Goal: Information Seeking & Learning: Learn about a topic

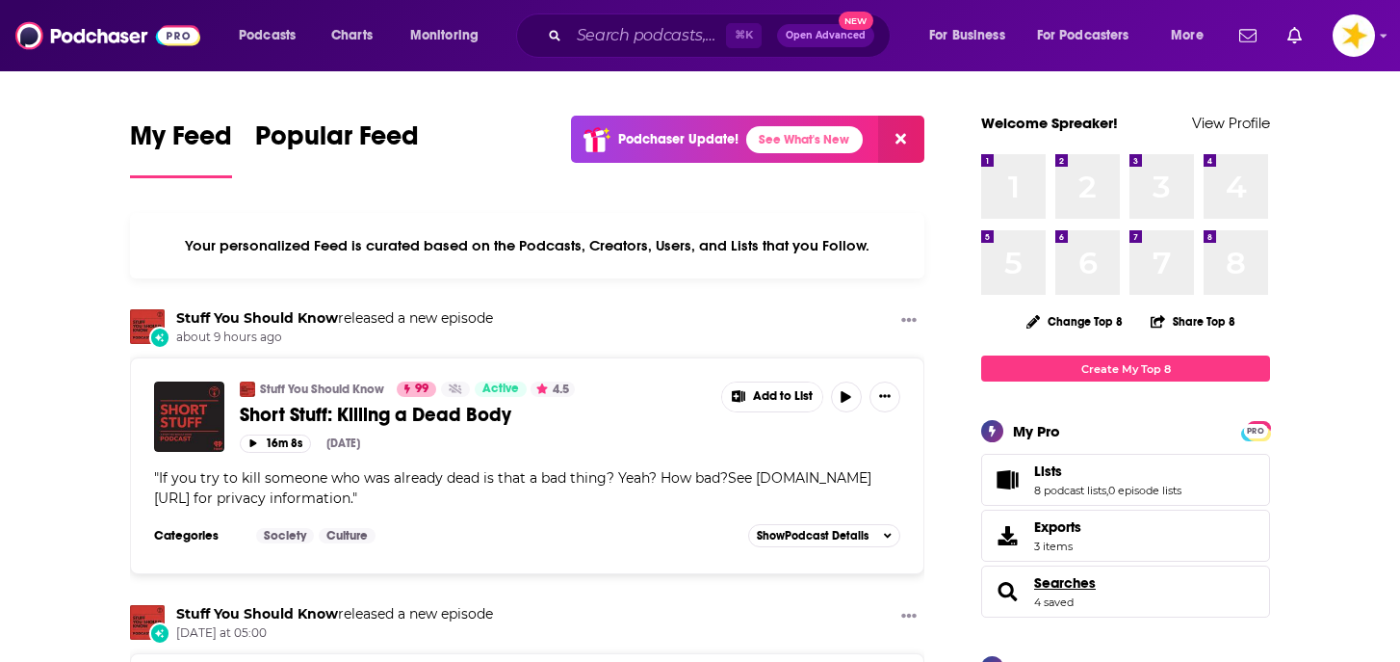
click at [1045, 584] on span "Searches" at bounding box center [1065, 582] width 62 height 17
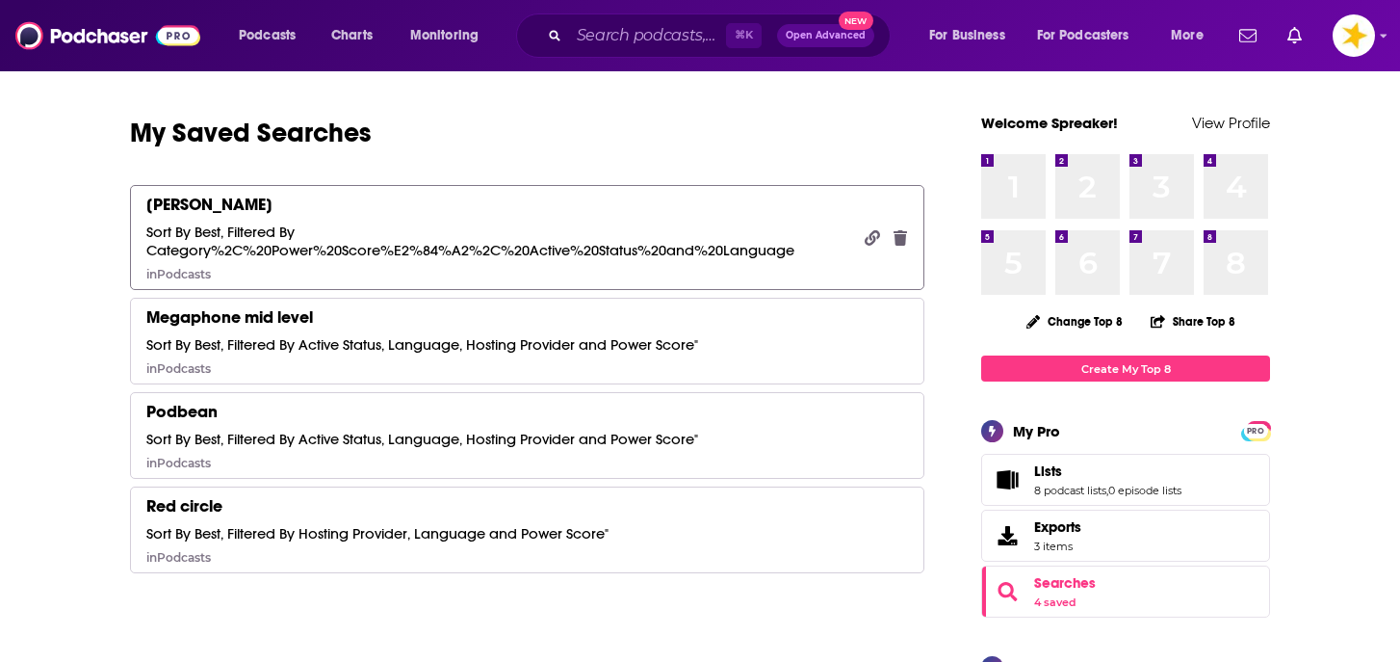
click at [246, 249] on div "Sort By Best, Filtered By Category%2C%20Power%20Score%E2%84%A2%2C%20Active%20St…" at bounding box center [498, 240] width 704 height 37
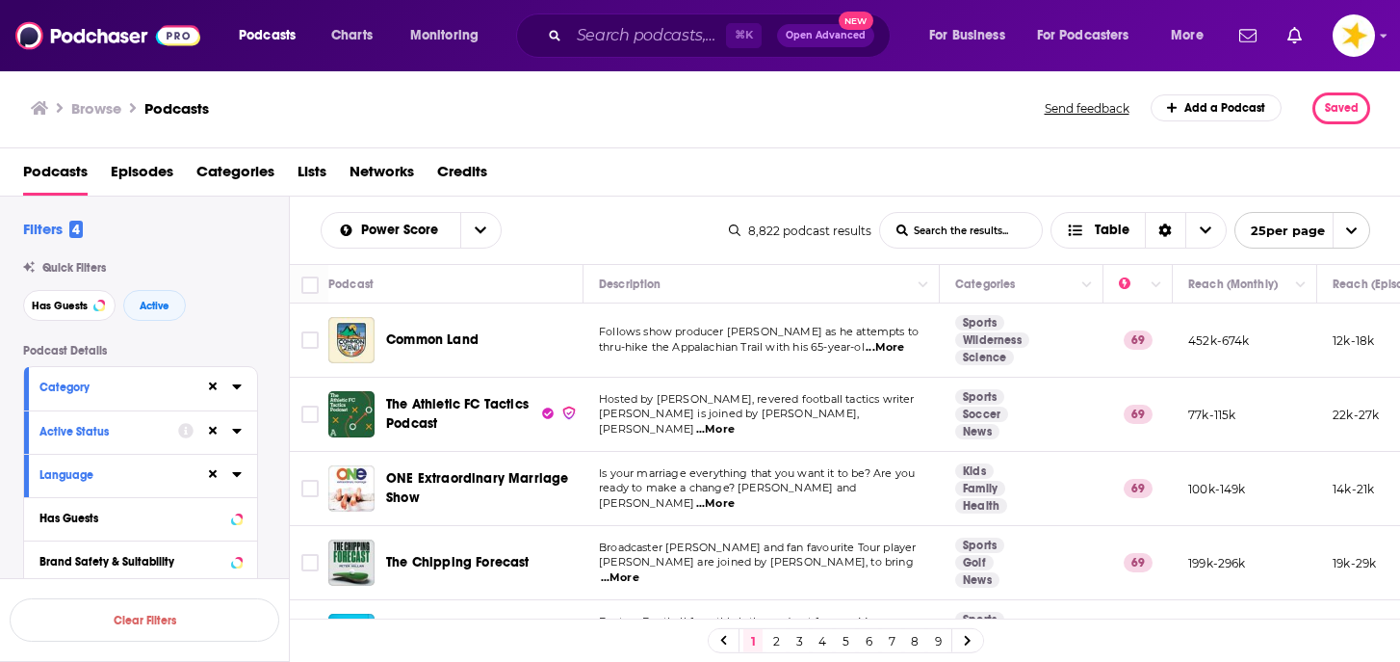
click at [218, 384] on button at bounding box center [212, 385] width 15 height 15
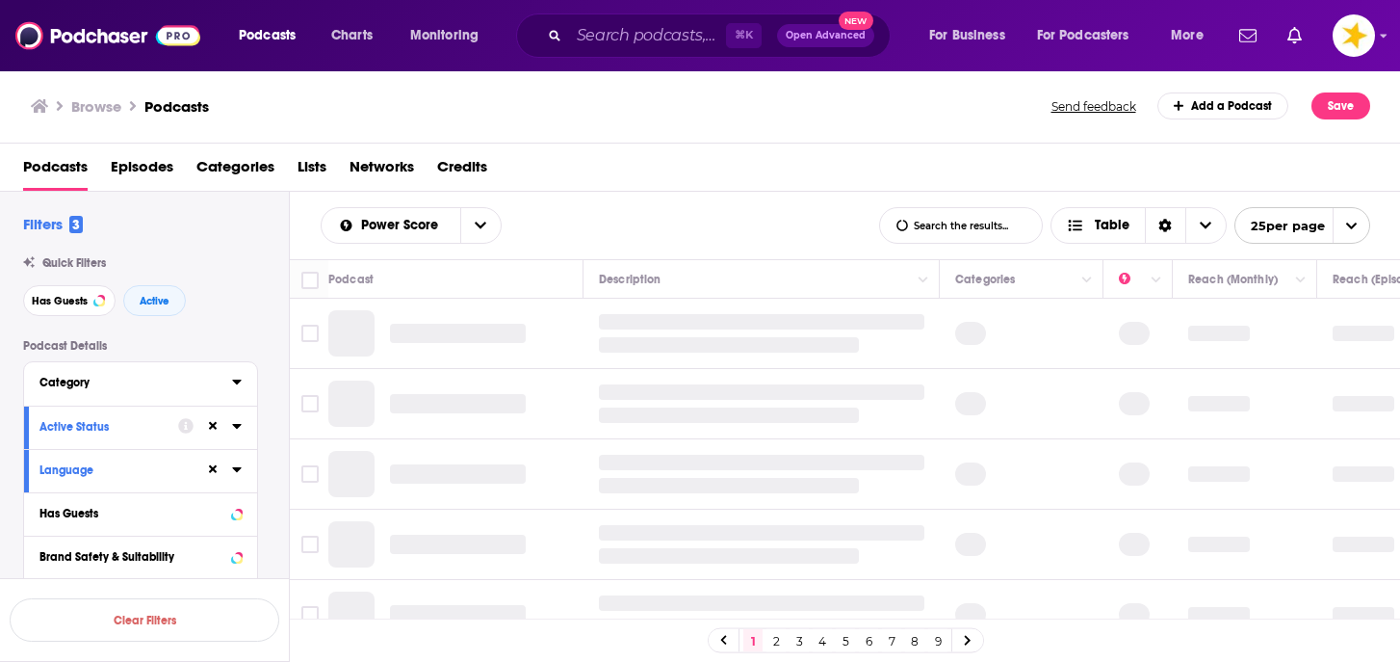
click at [218, 385] on div "Category" at bounding box center [129, 382] width 180 height 13
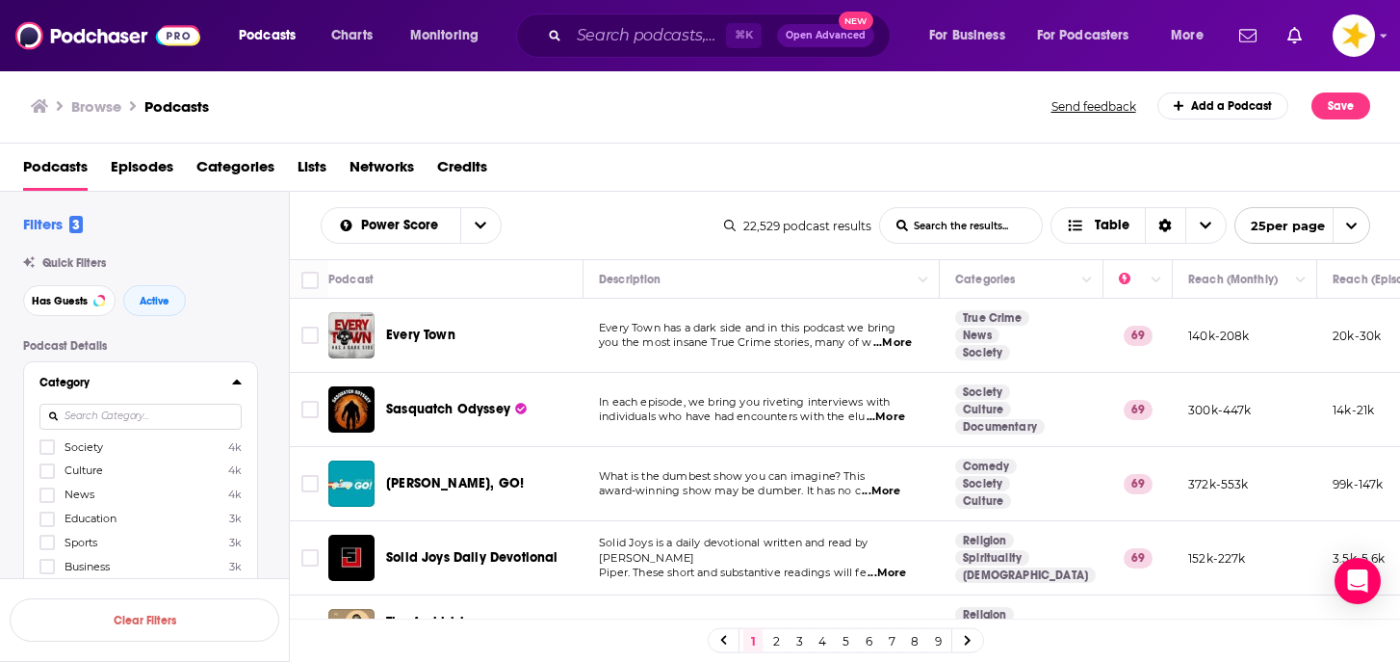
click at [233, 381] on icon at bounding box center [237, 381] width 10 height 15
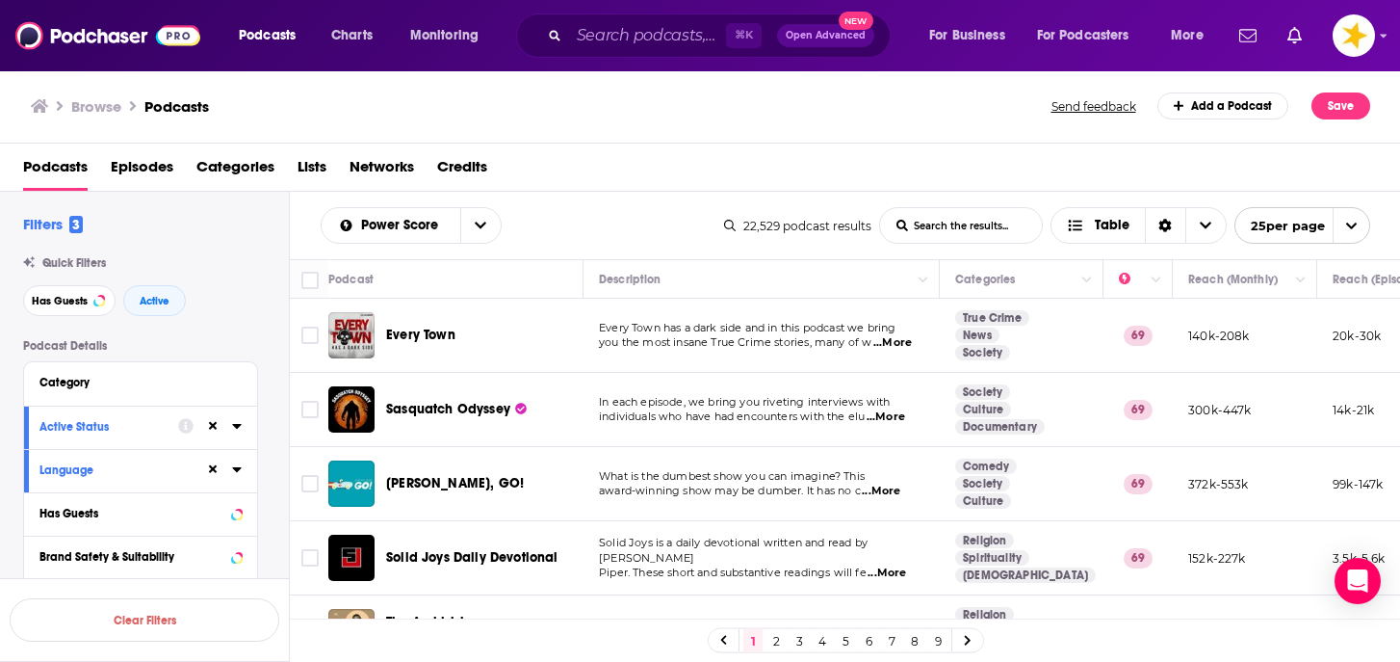
click at [212, 424] on icon at bounding box center [213, 426] width 9 height 13
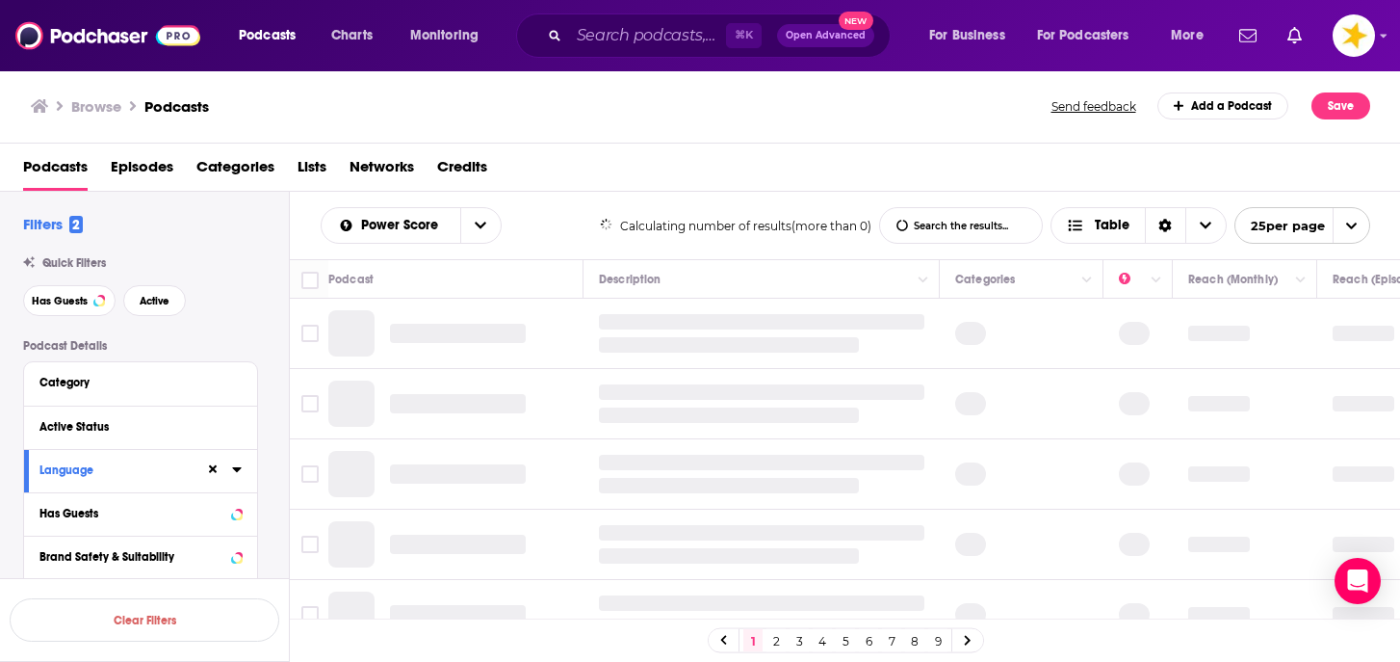
click at [209, 468] on icon at bounding box center [213, 469] width 9 height 9
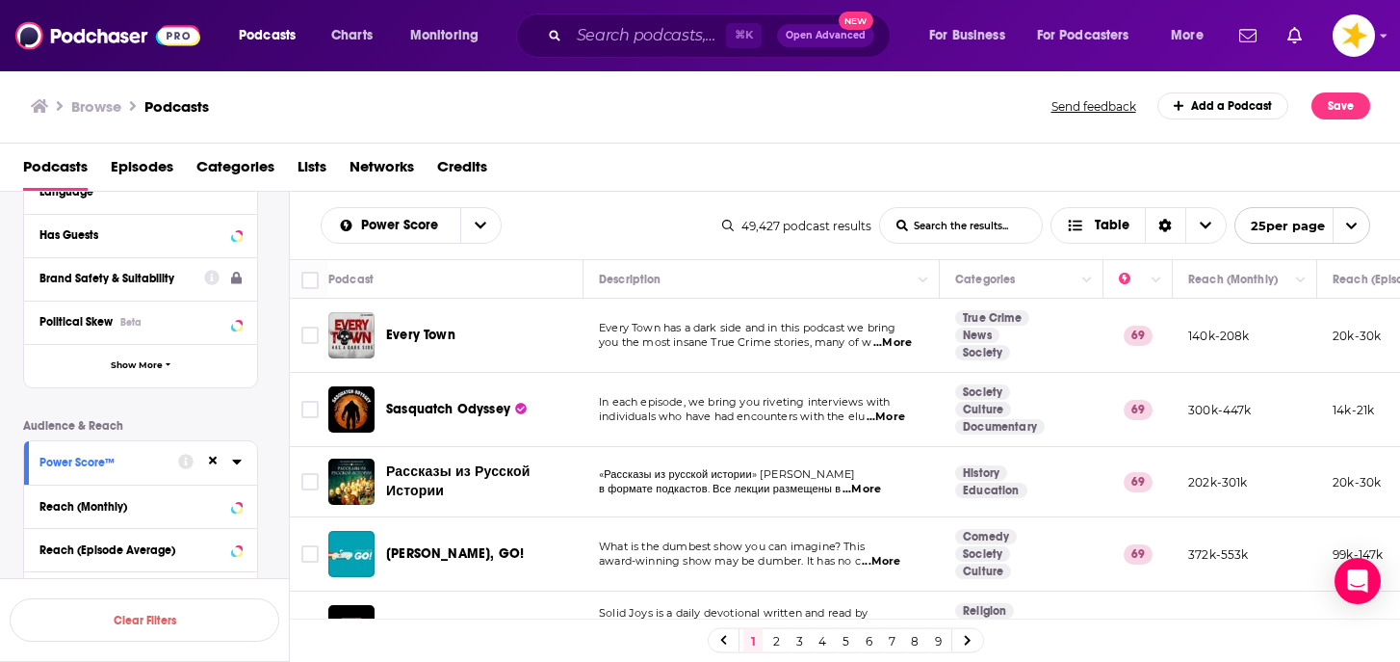
scroll to position [281, 0]
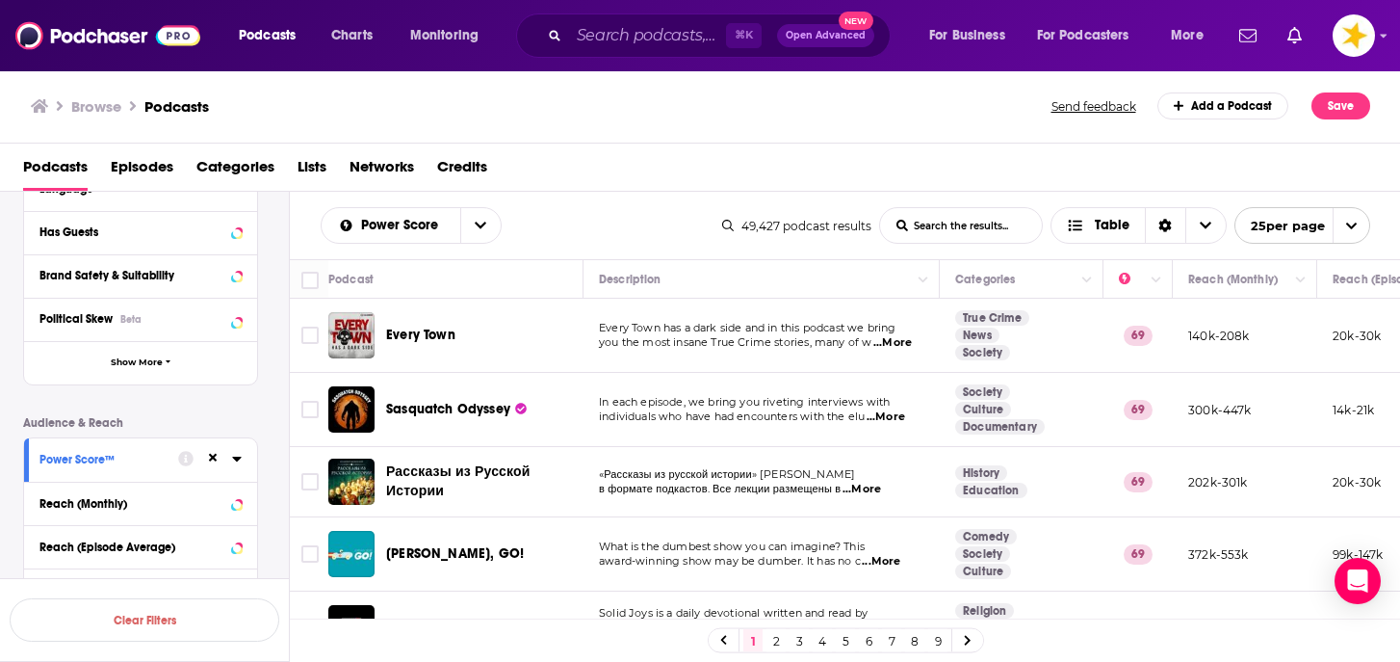
click at [210, 464] on icon at bounding box center [213, 458] width 9 height 13
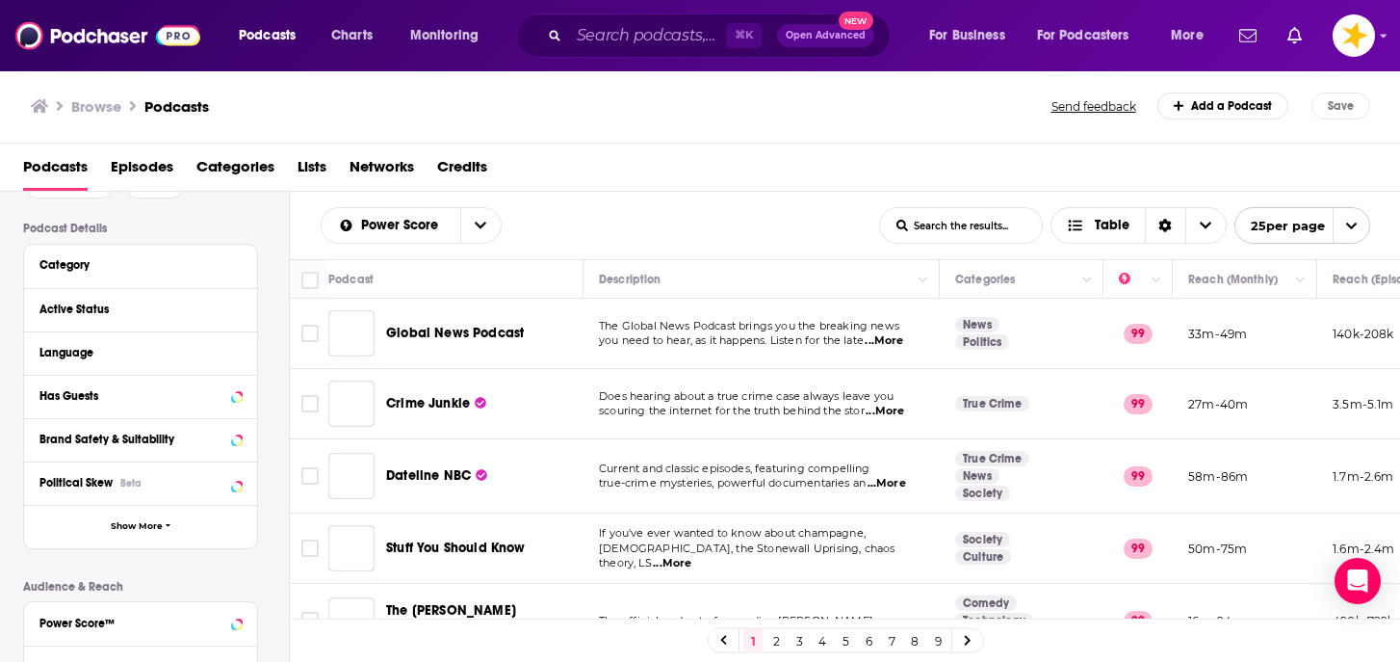
scroll to position [0, 0]
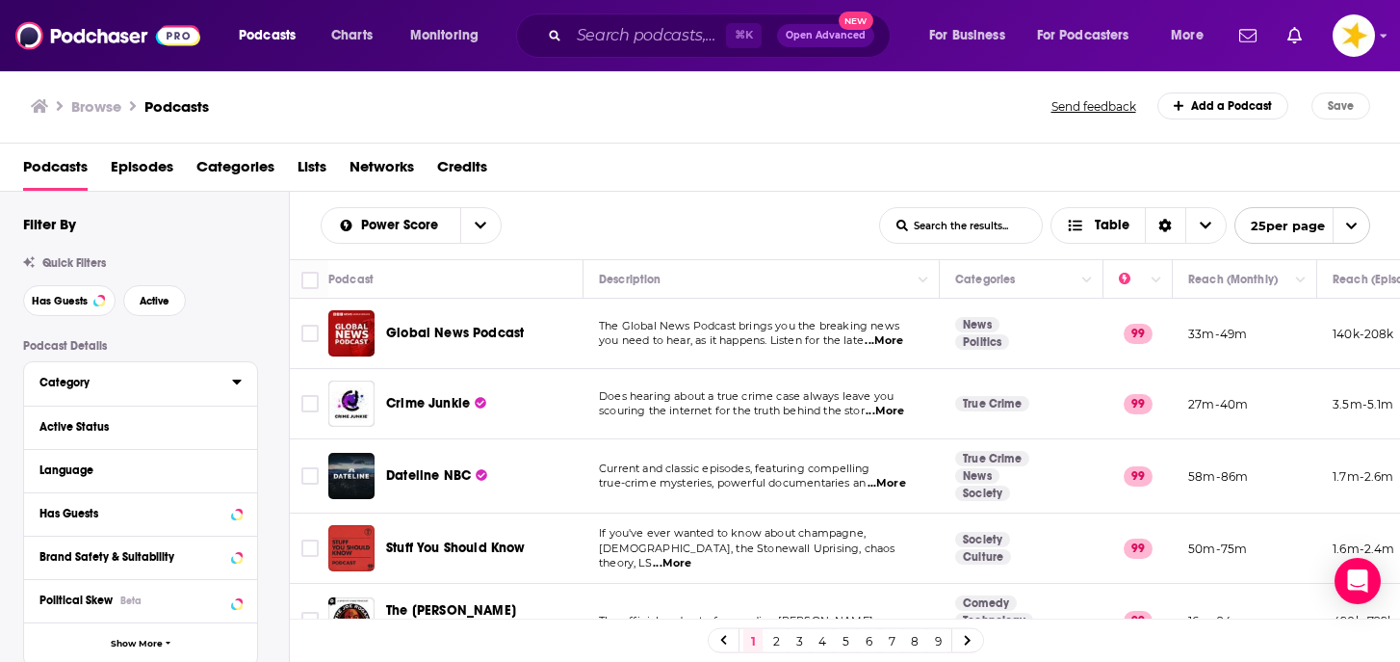
click at [240, 381] on icon at bounding box center [237, 381] width 10 height 15
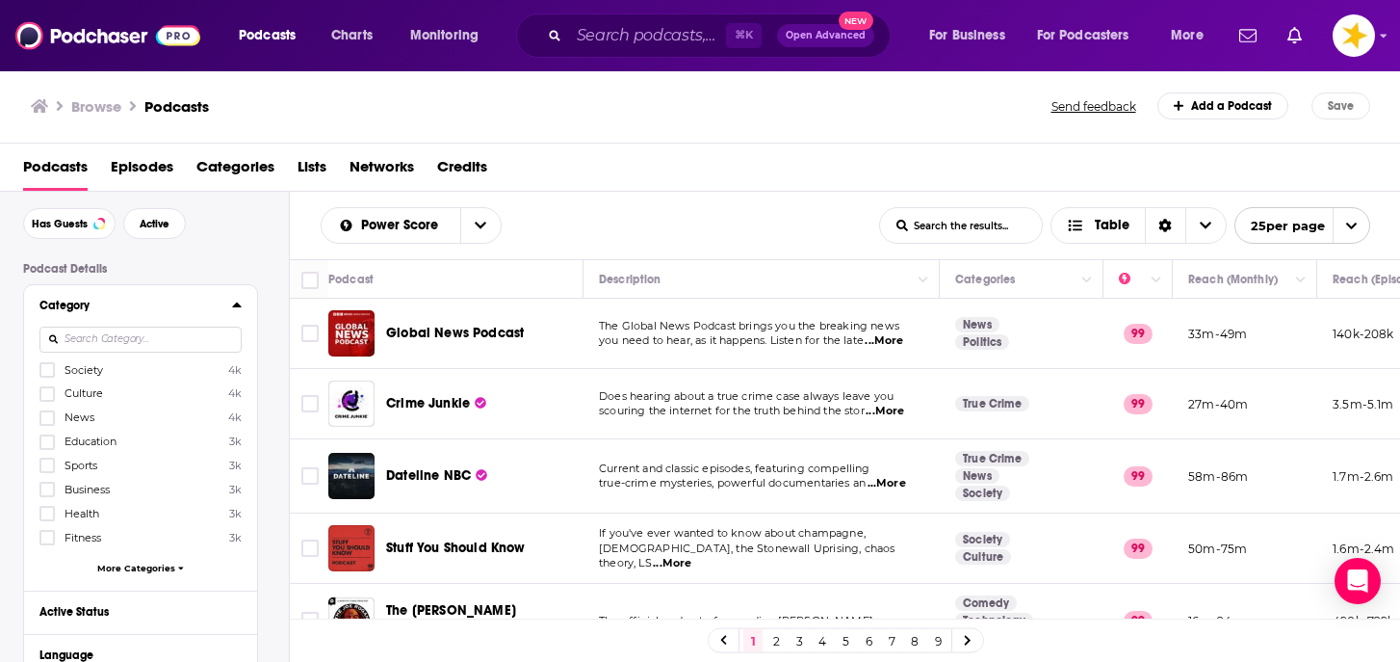
scroll to position [90, 0]
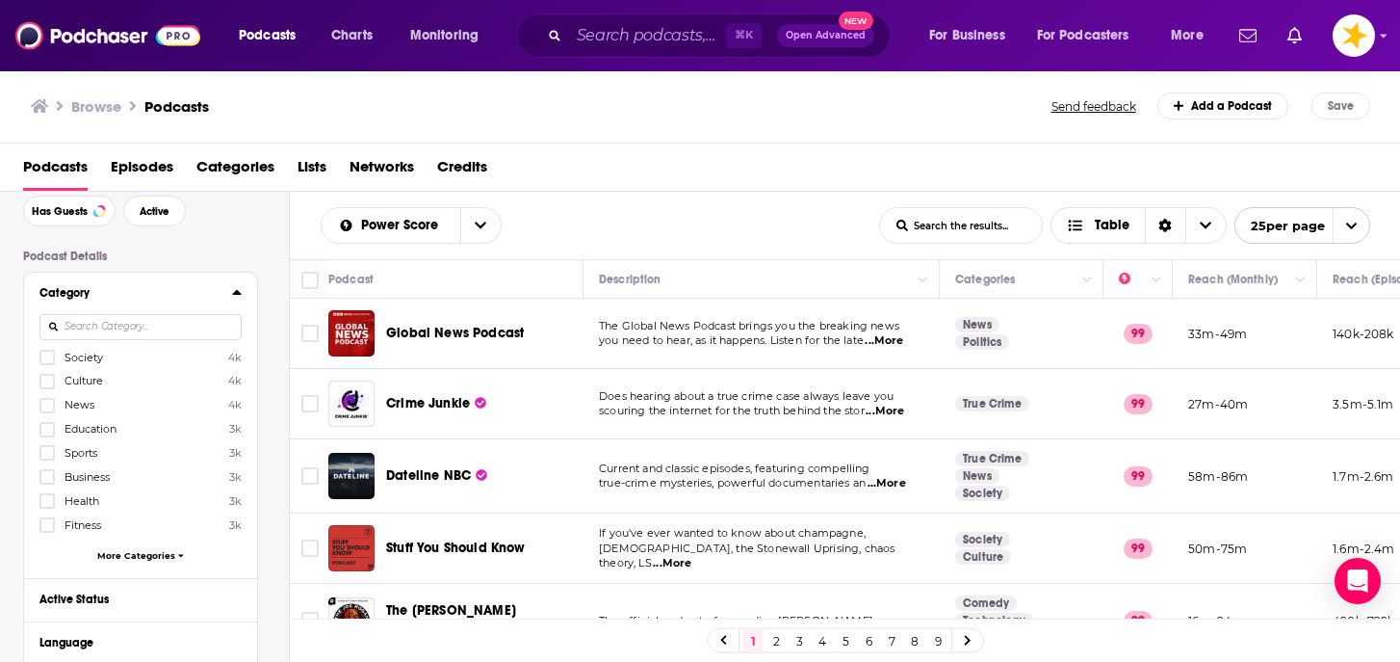
click at [140, 552] on span "More Categories" at bounding box center [136, 555] width 78 height 11
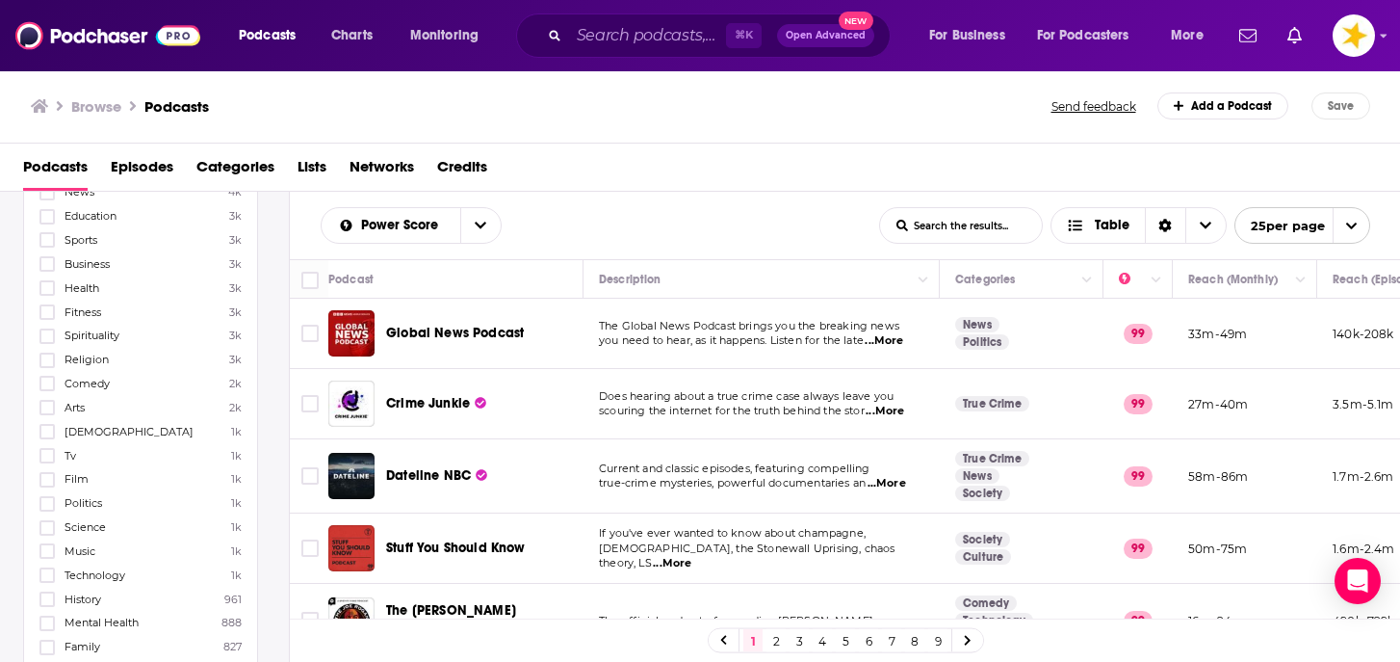
scroll to position [306, 0]
click at [52, 287] on icon at bounding box center [47, 284] width 12 height 12
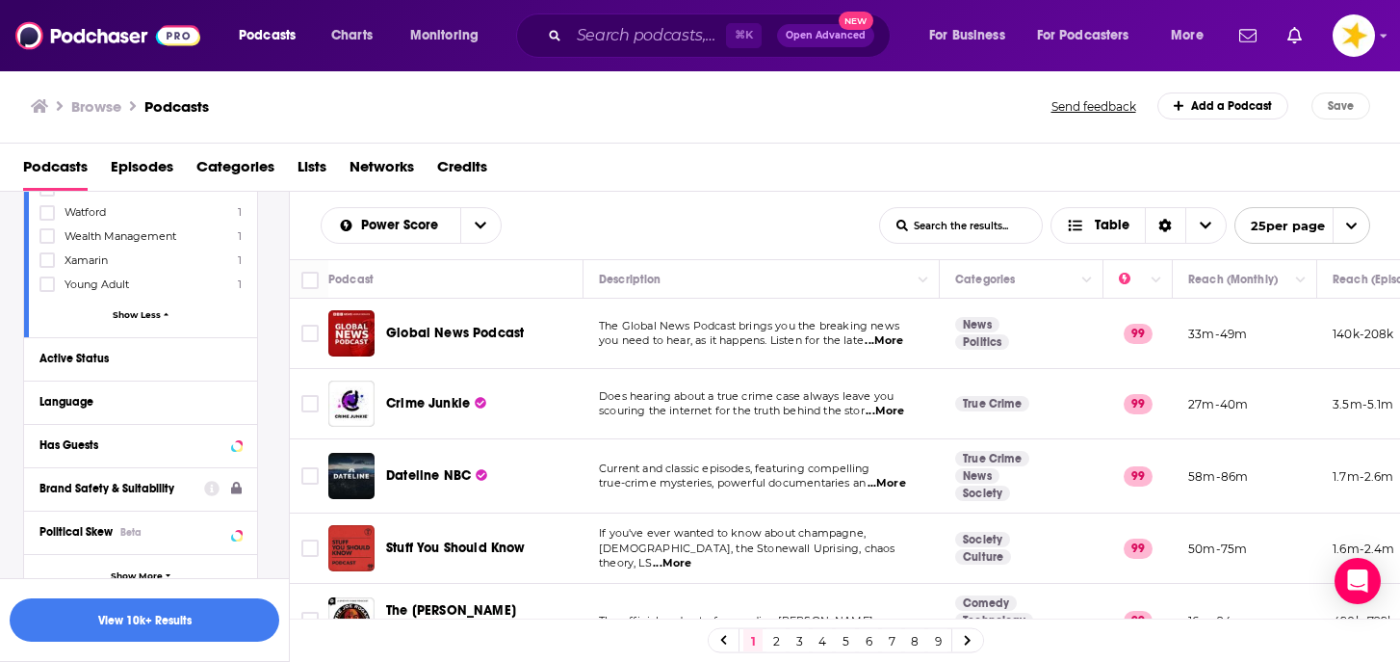
scroll to position [10868, 0]
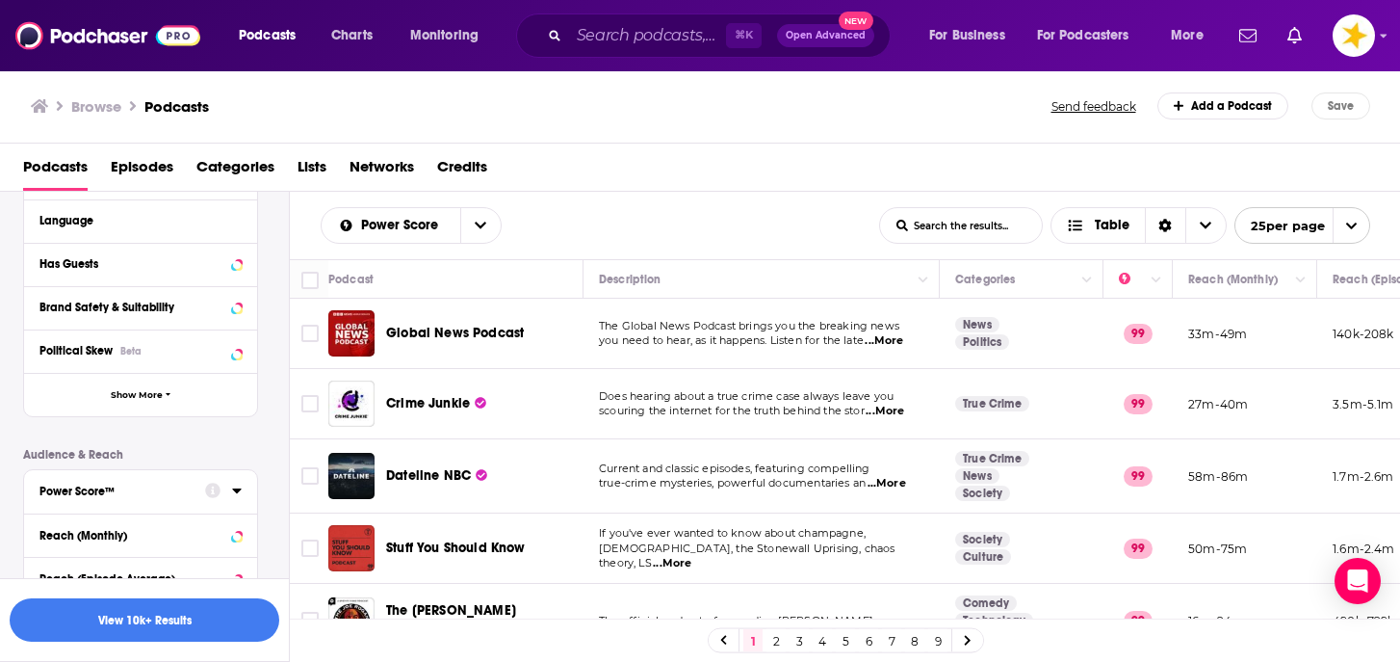
click at [172, 484] on div "Power Score™" at bounding box center [115, 490] width 153 height 13
click at [47, 660] on icon at bounding box center [47, 664] width 12 height 9
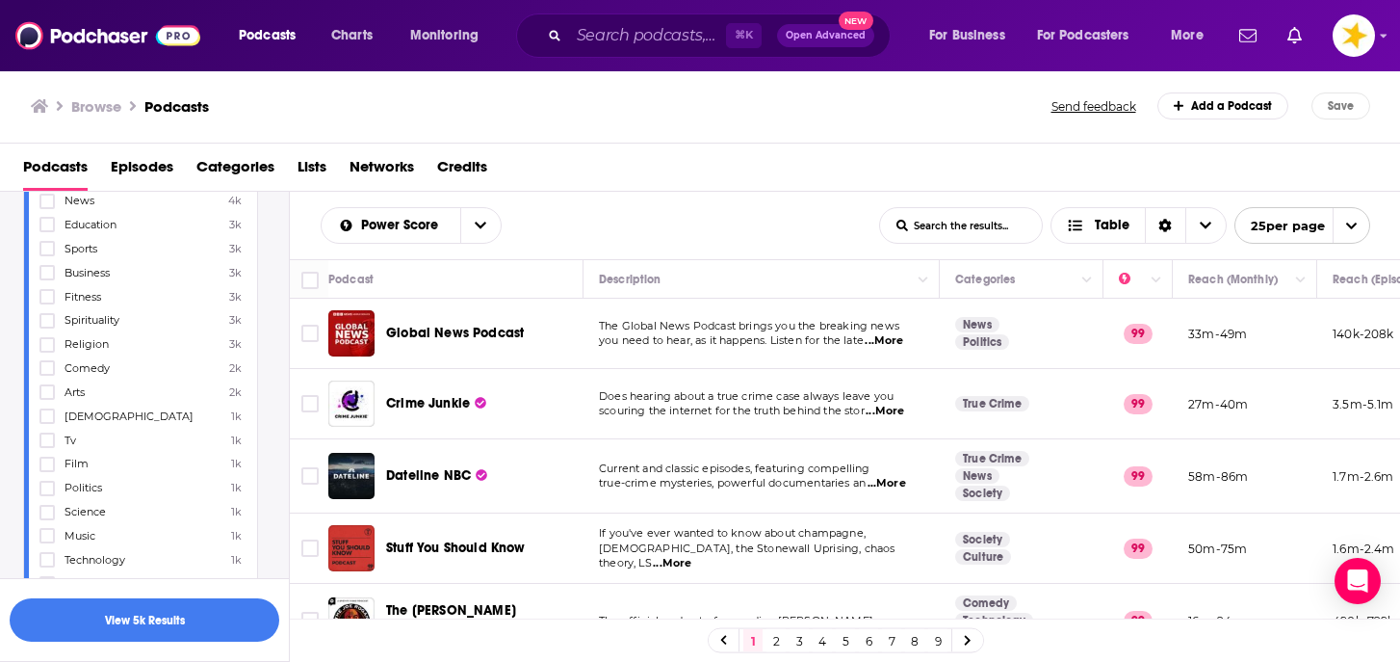
scroll to position [0, 0]
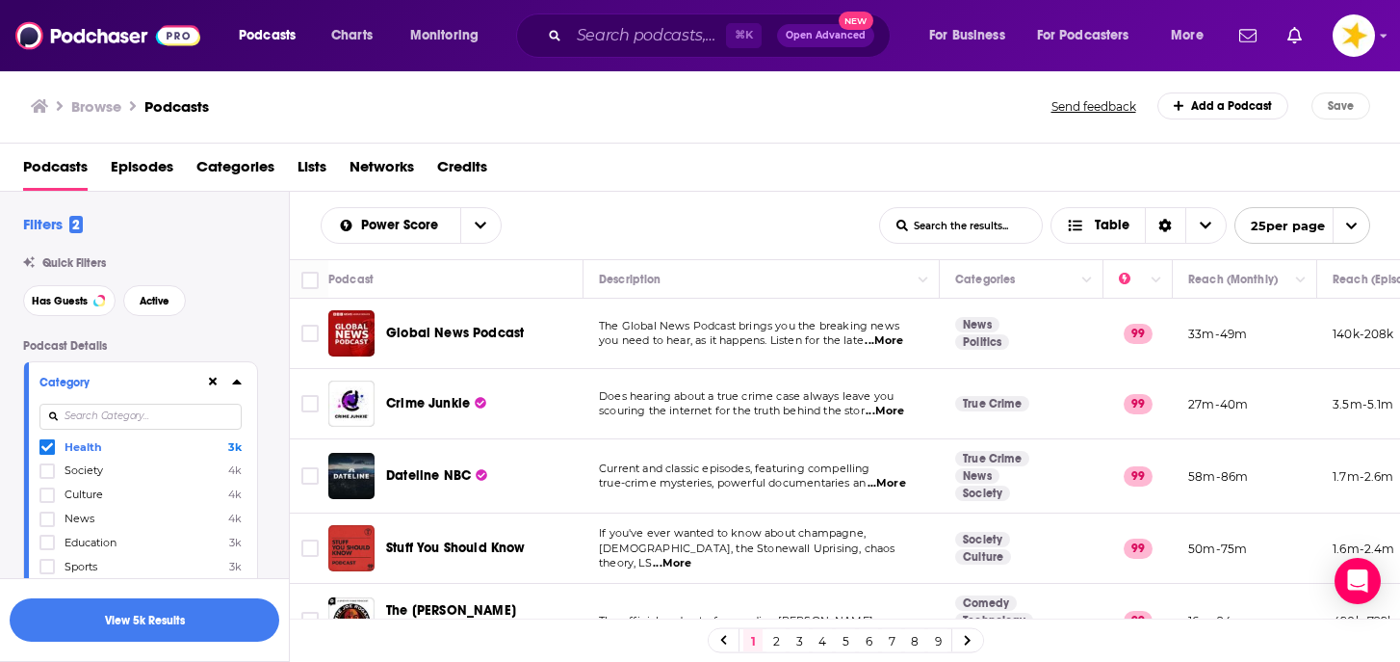
click at [235, 379] on icon at bounding box center [237, 381] width 10 height 15
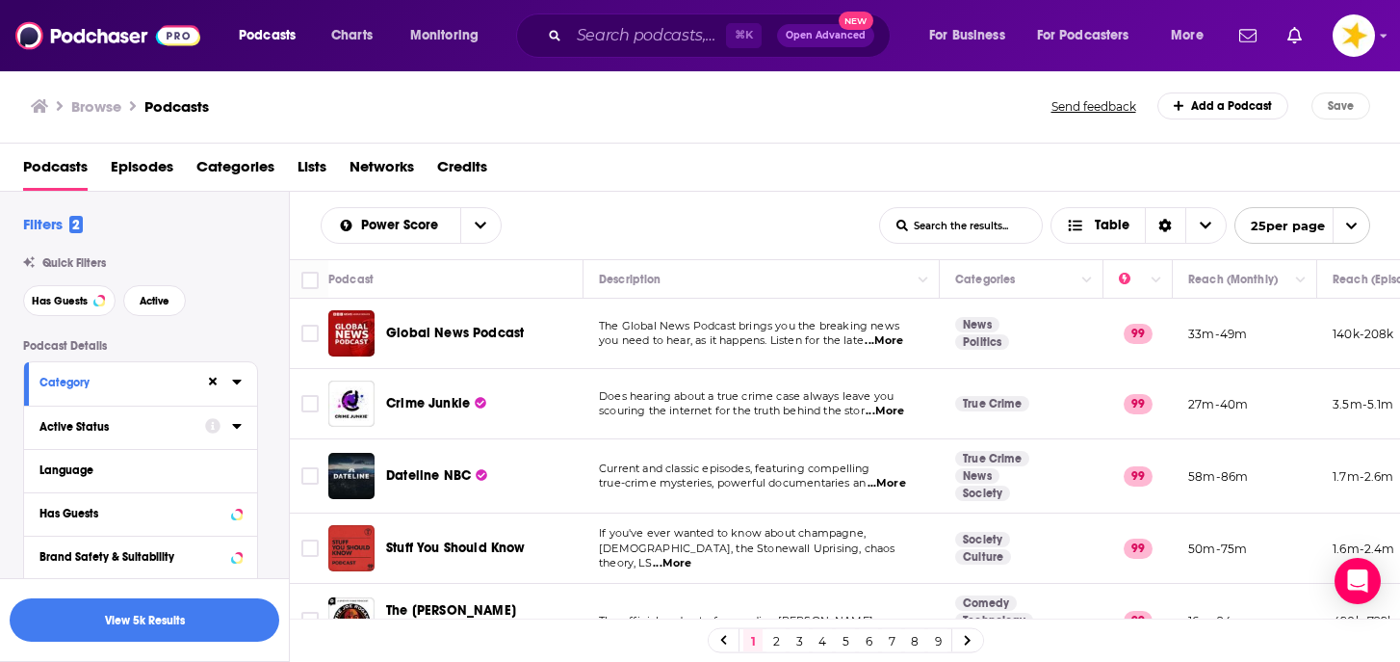
click at [147, 425] on div "Active Status" at bounding box center [115, 426] width 153 height 13
click at [108, 463] on span "All" at bounding box center [130, 462] width 180 height 25
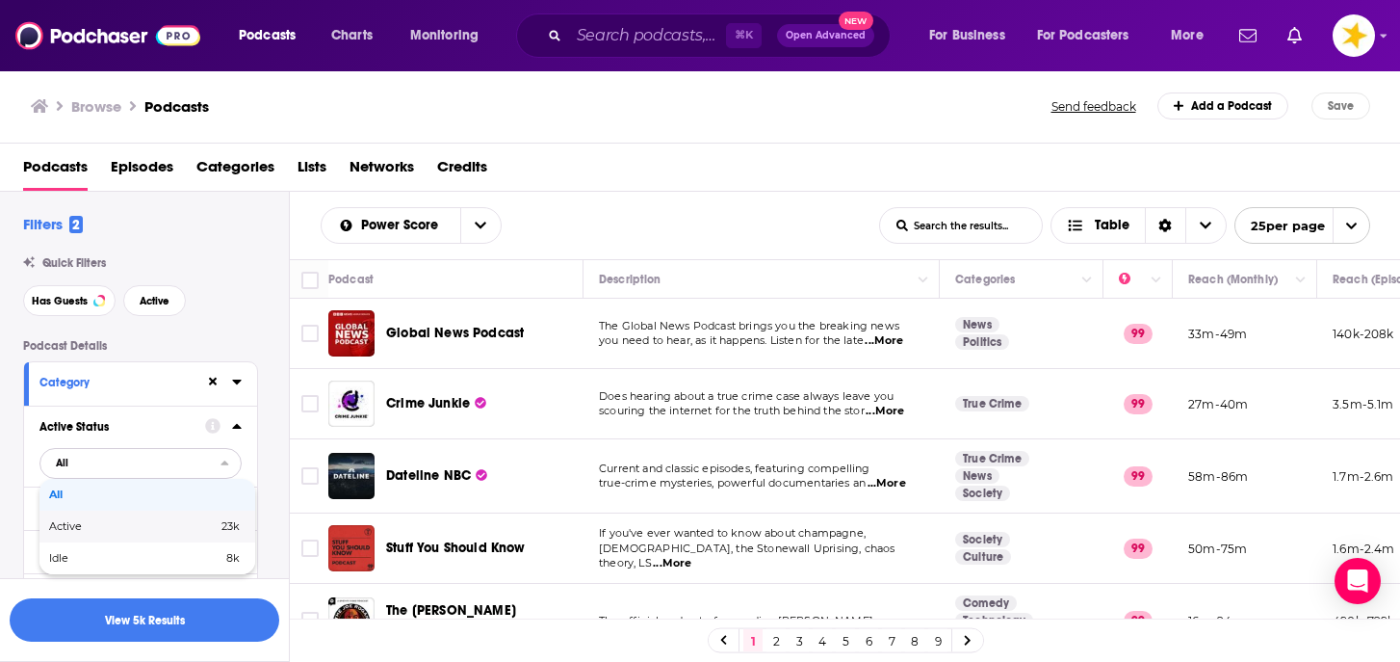
click at [86, 528] on span "Active" at bounding box center [99, 526] width 100 height 11
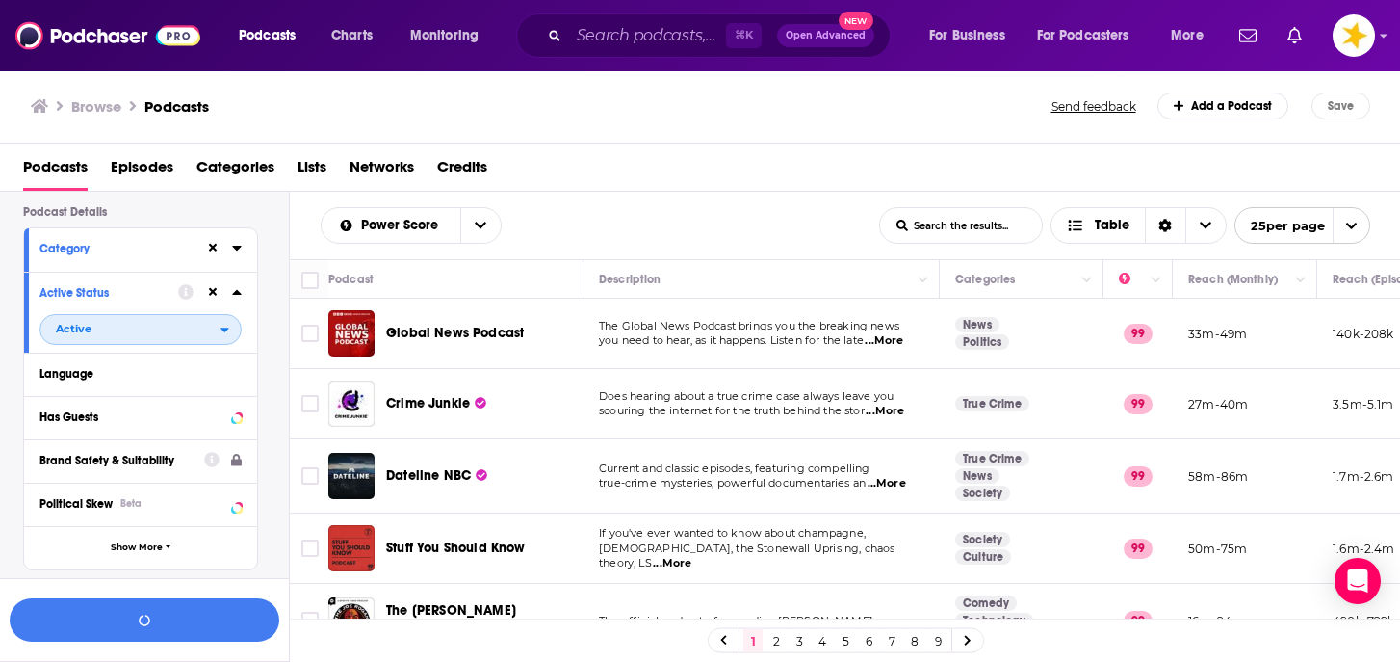
scroll to position [143, 0]
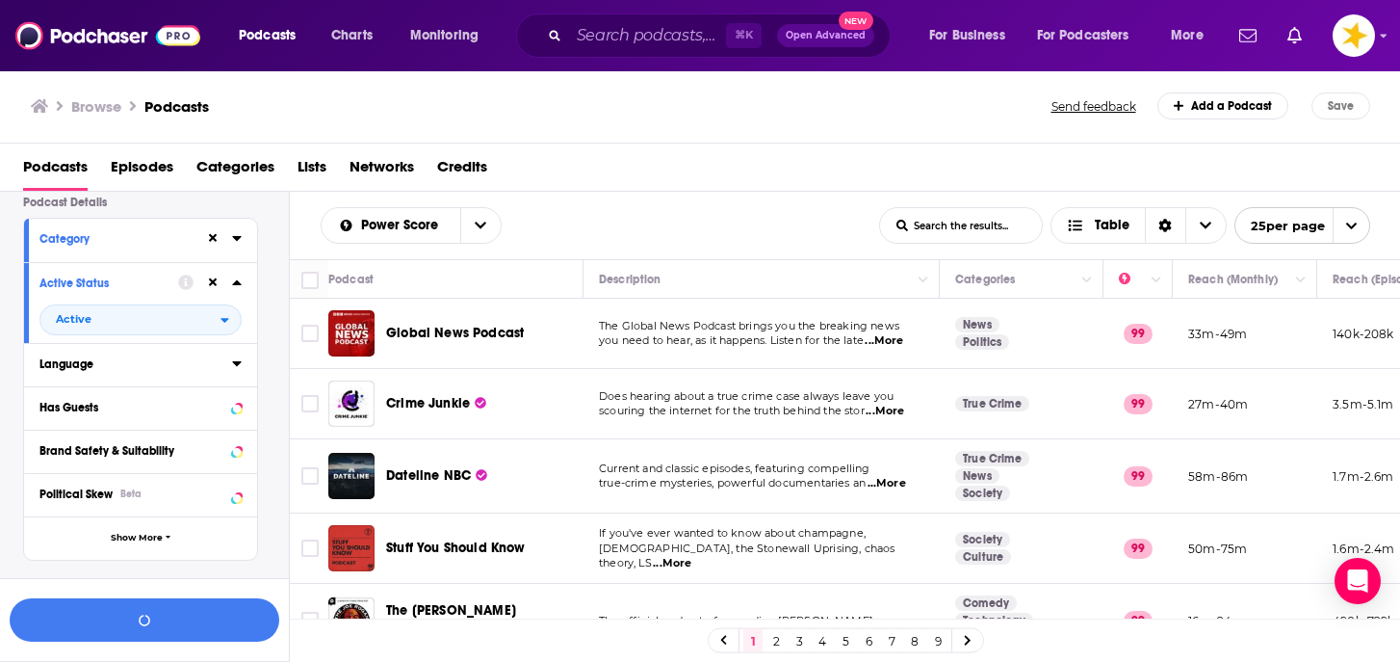
click at [127, 371] on div "Language" at bounding box center [129, 363] width 180 height 13
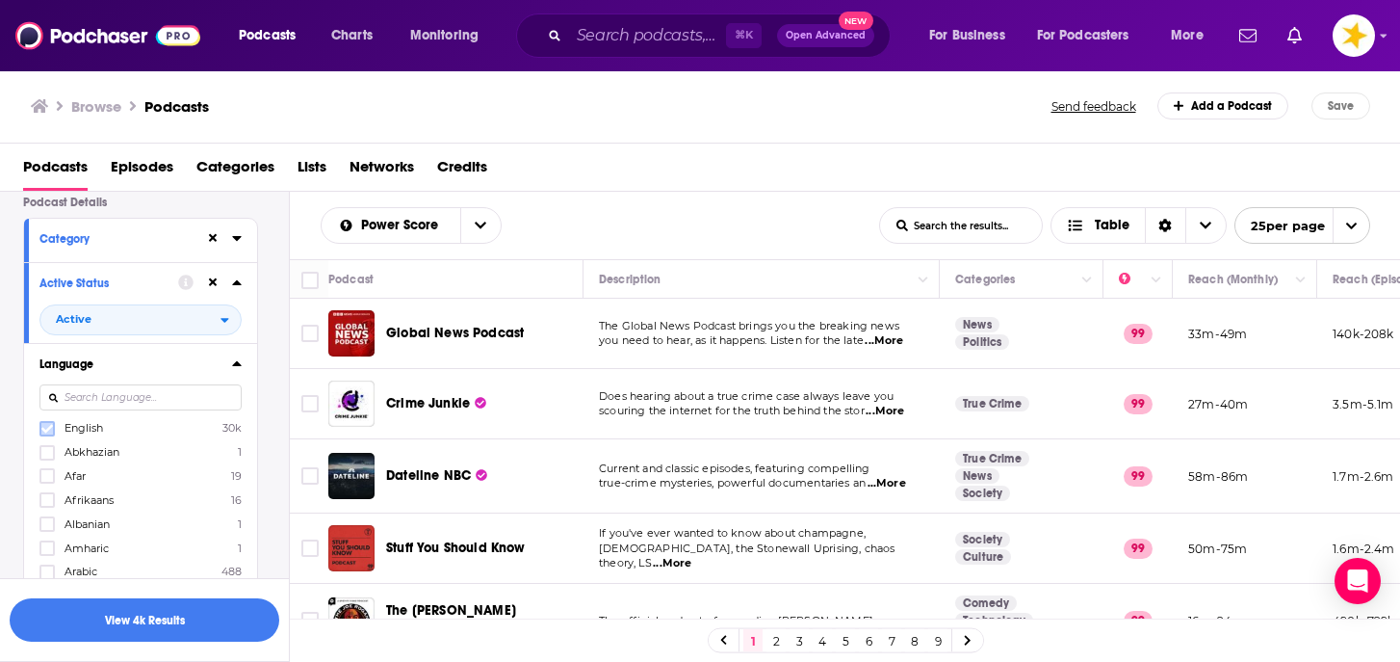
click at [50, 431] on icon at bounding box center [47, 429] width 12 height 12
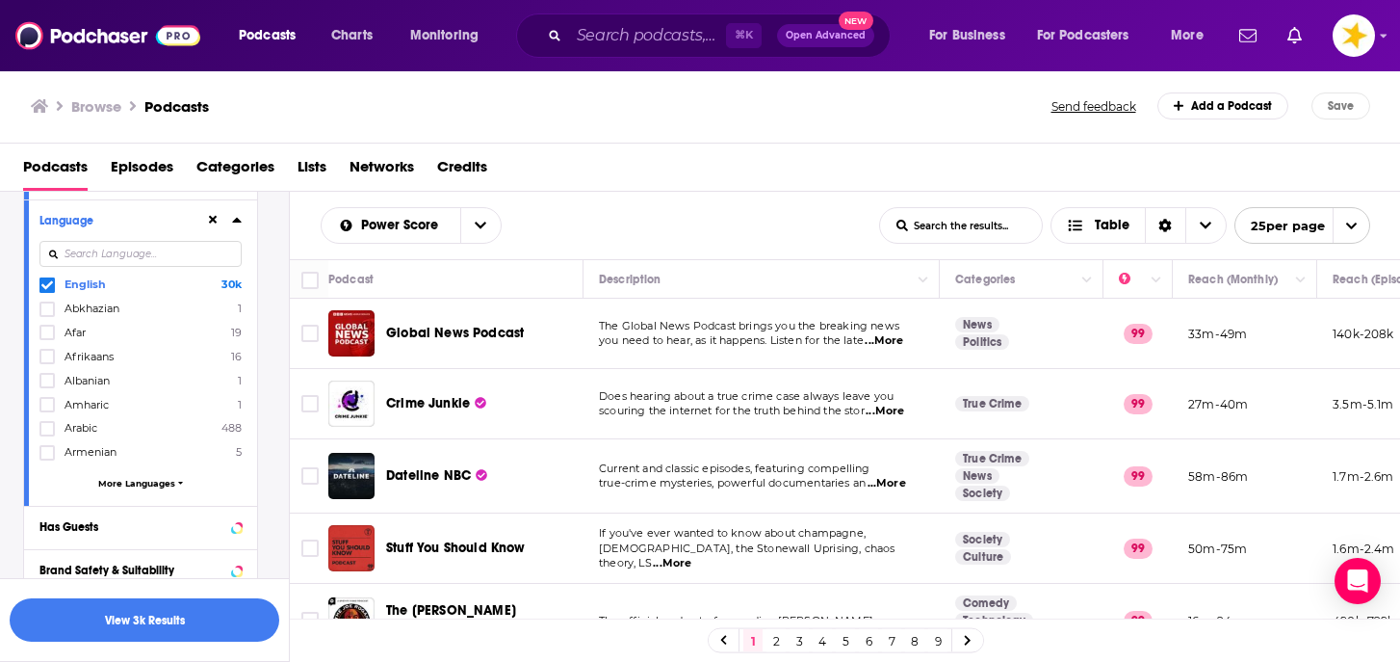
scroll to position [311, 0]
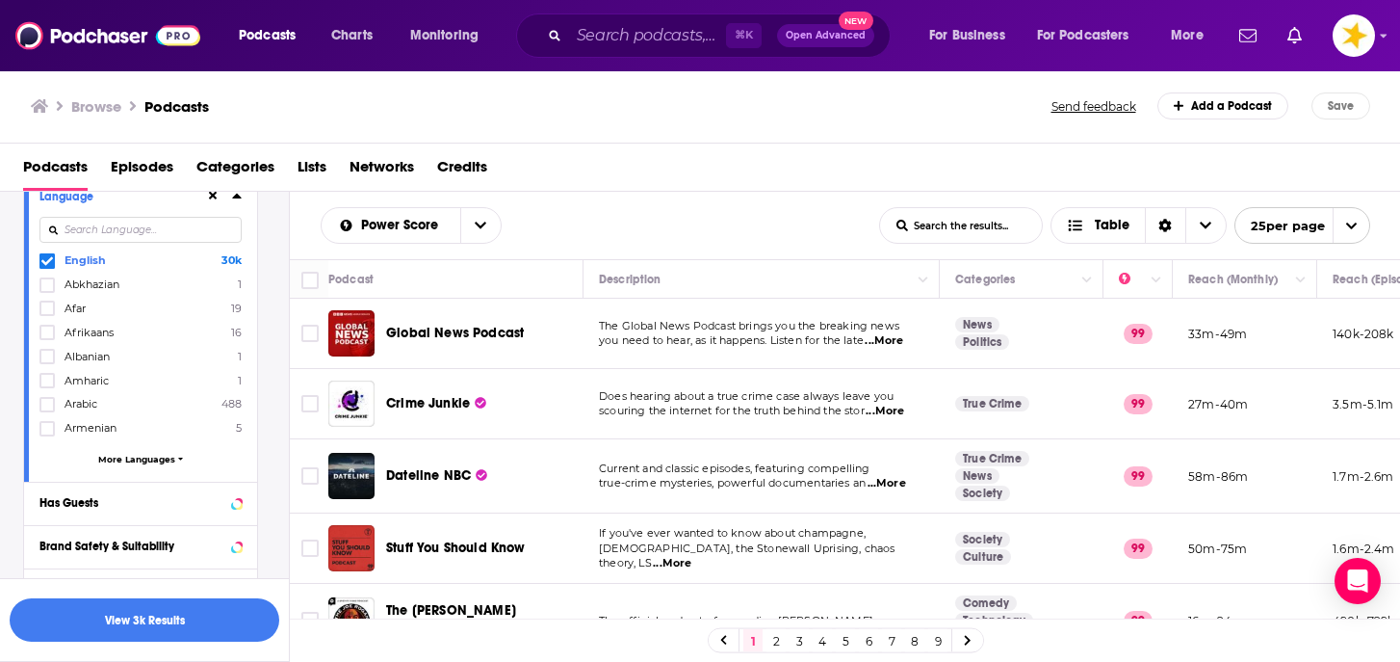
click at [238, 203] on icon at bounding box center [237, 195] width 10 height 15
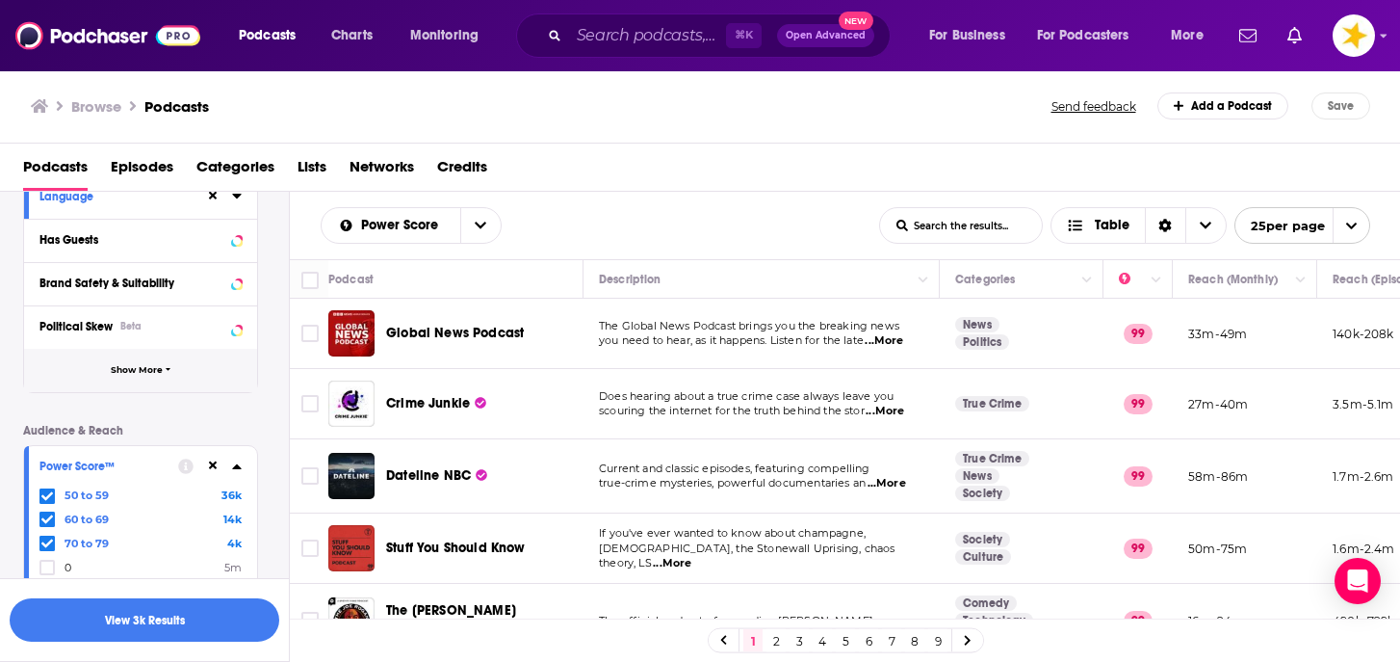
click at [149, 374] on span "Show More" at bounding box center [137, 370] width 52 height 11
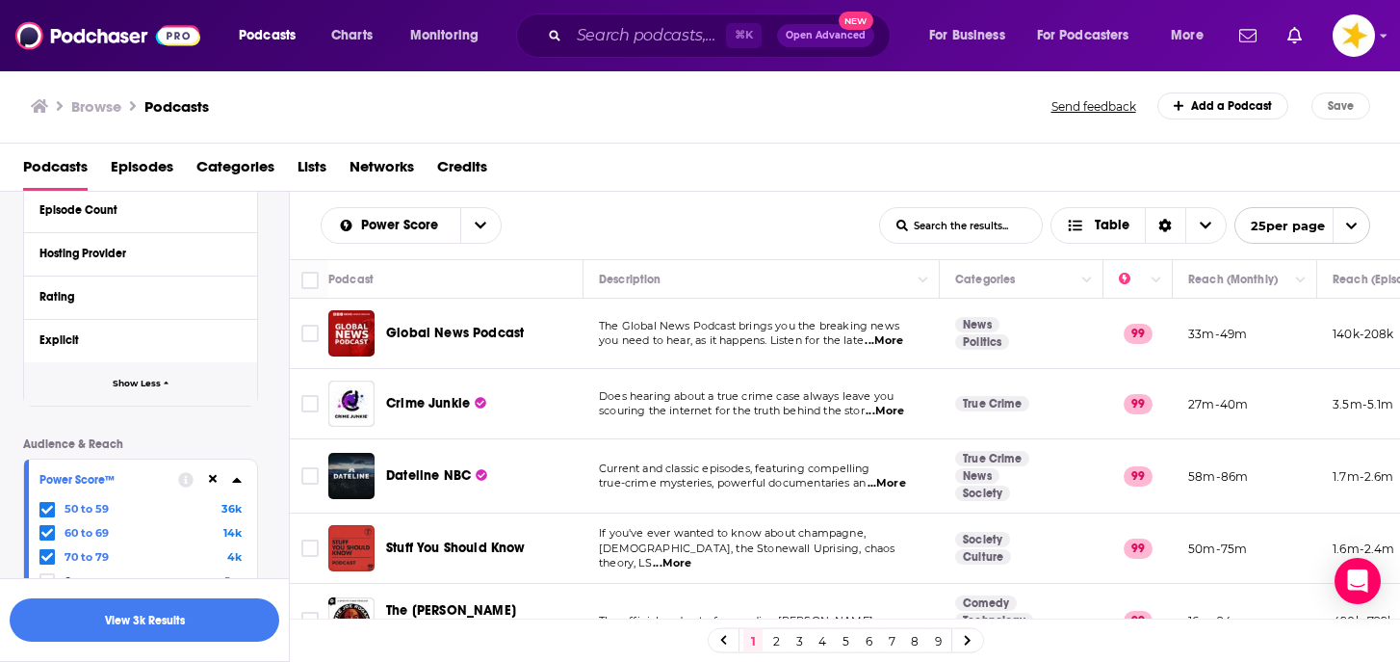
scroll to position [691, 0]
click at [130, 256] on div "Hosting Provider" at bounding box center [129, 249] width 180 height 13
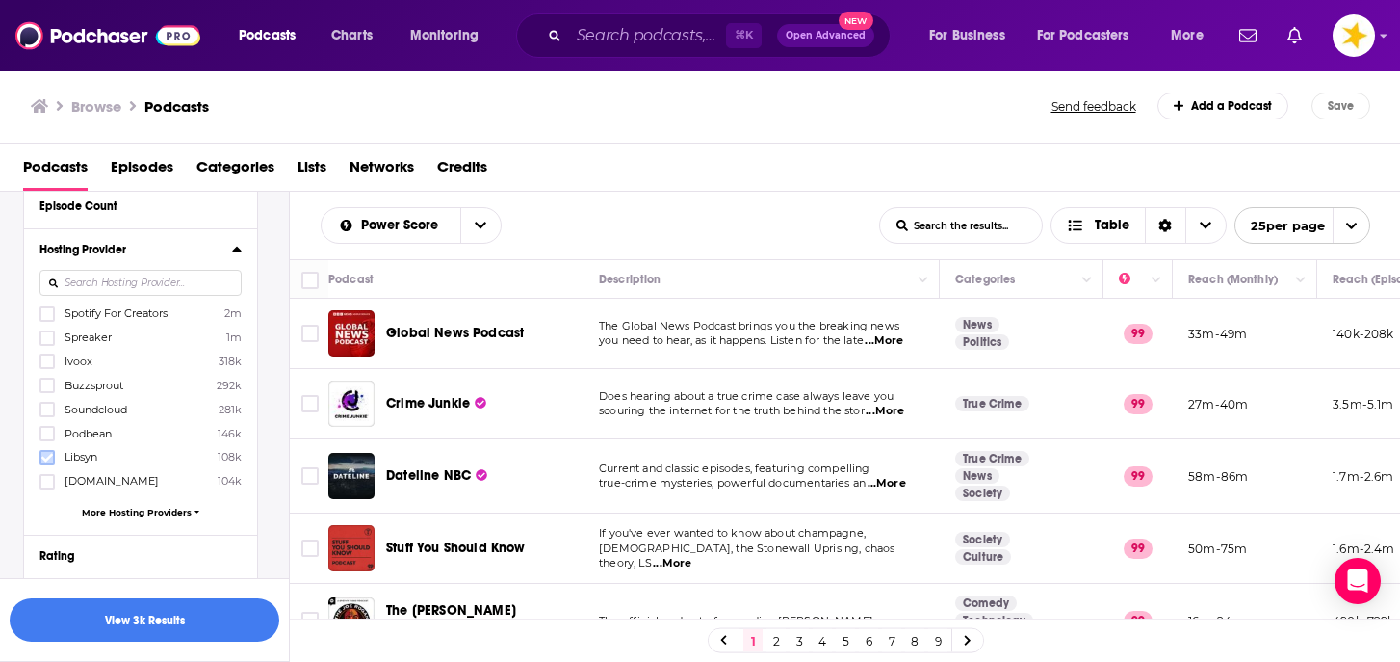
click at [48, 458] on icon at bounding box center [47, 457] width 12 height 9
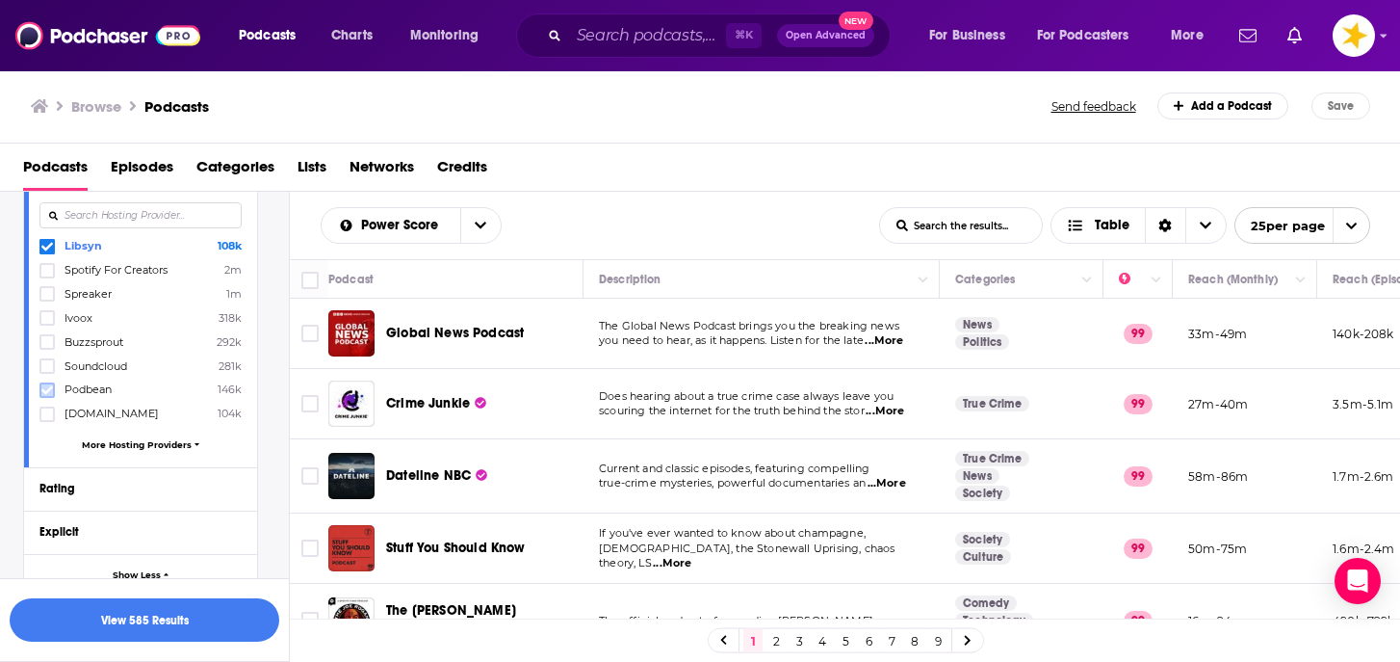
scroll to position [761, 0]
click at [52, 276] on label at bounding box center [46, 268] width 15 height 15
click at [133, 611] on button "View 751 Results" at bounding box center [145, 619] width 270 height 43
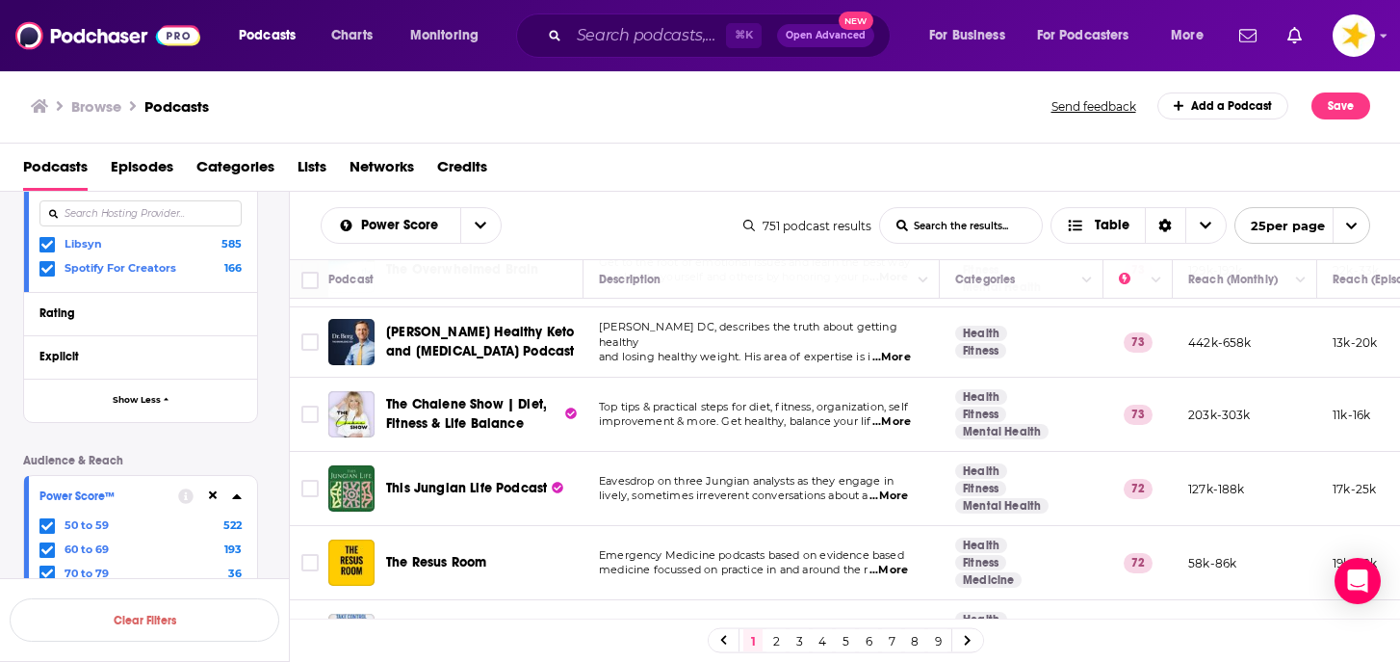
scroll to position [834, 0]
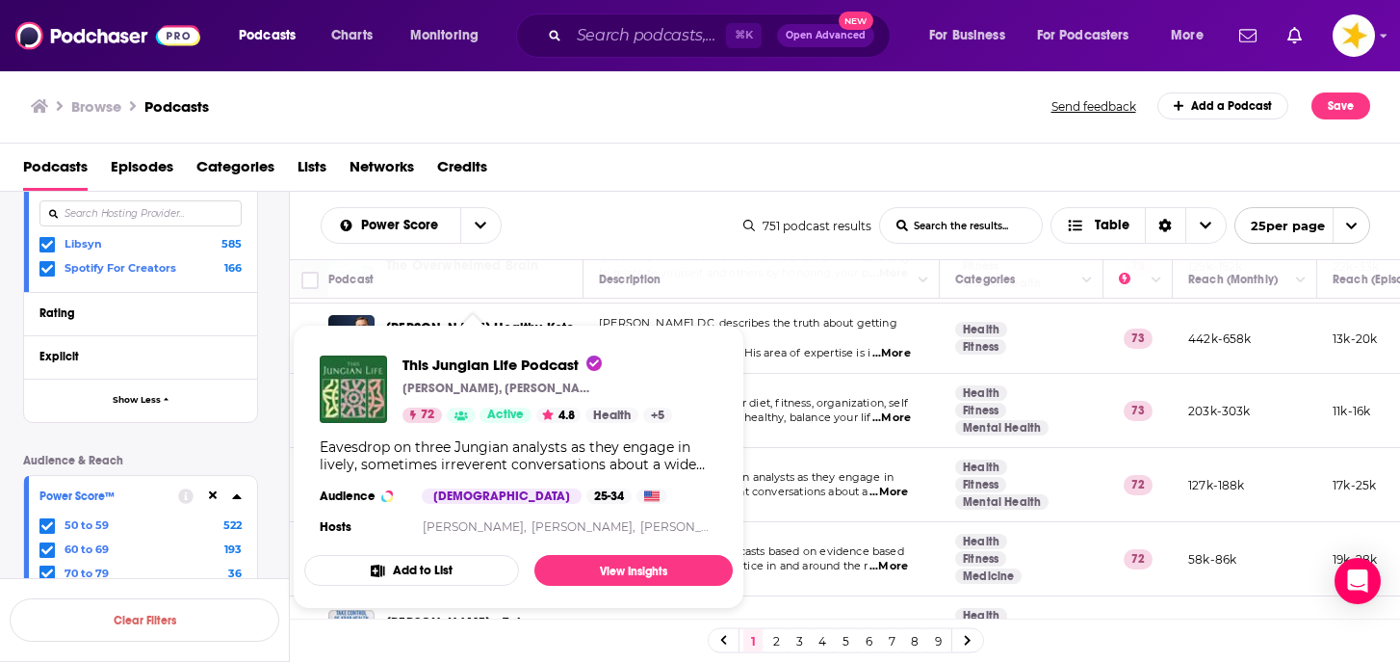
click at [460, 465] on div "Eavesdrop on three Jungian analysts as they engage in lively, sometimes irrever…" at bounding box center [519, 455] width 398 height 35
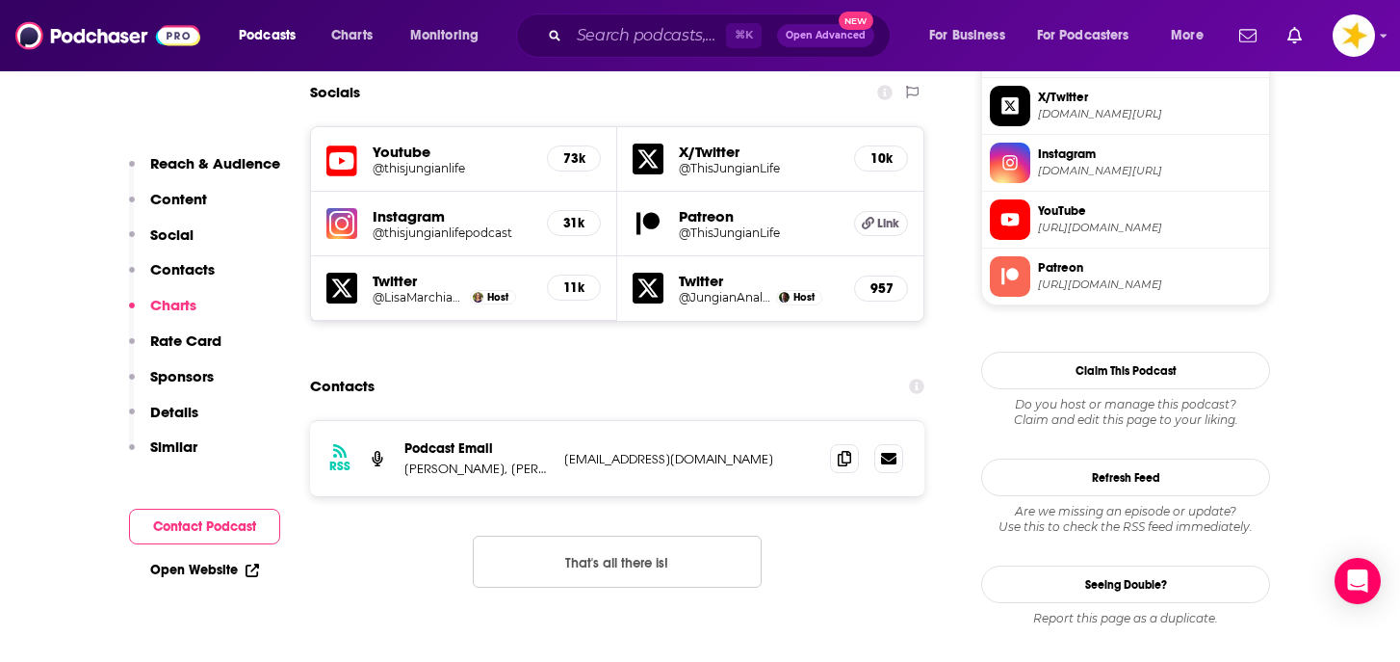
scroll to position [1683, 0]
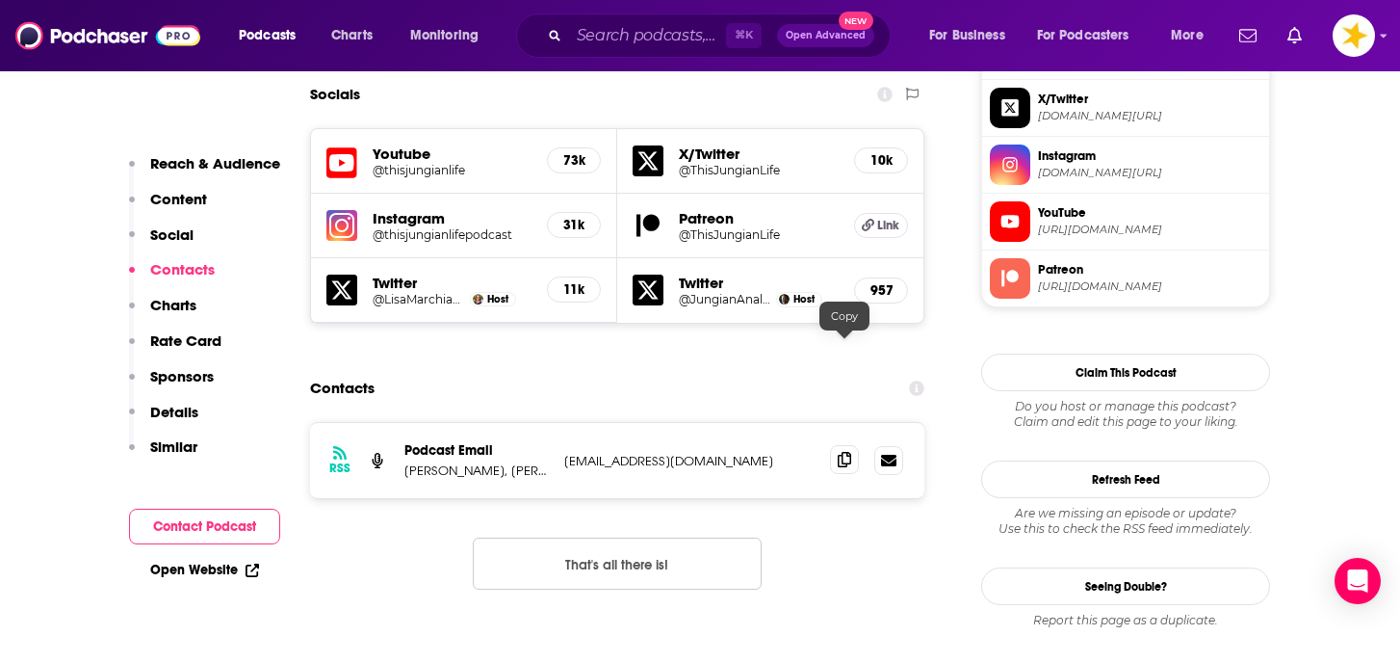
click at [845, 452] on icon at bounding box center [844, 459] width 13 height 15
